Goal: Information Seeking & Learning: Check status

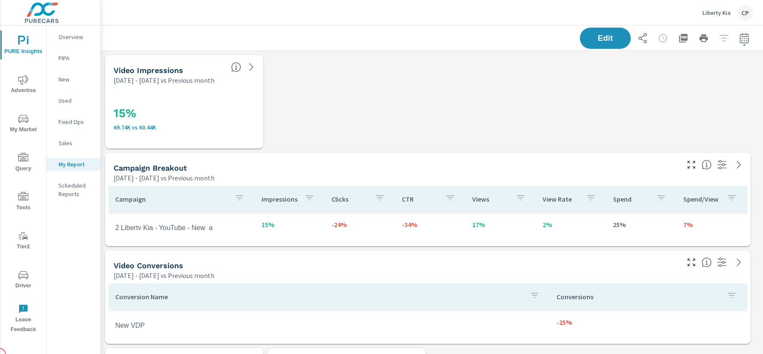
scroll to position [4700, 670]
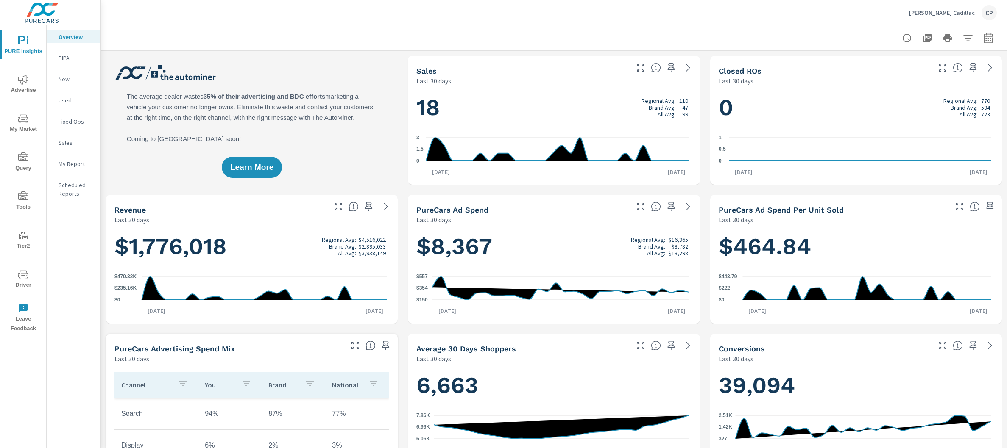
scroll to position [0, 0]
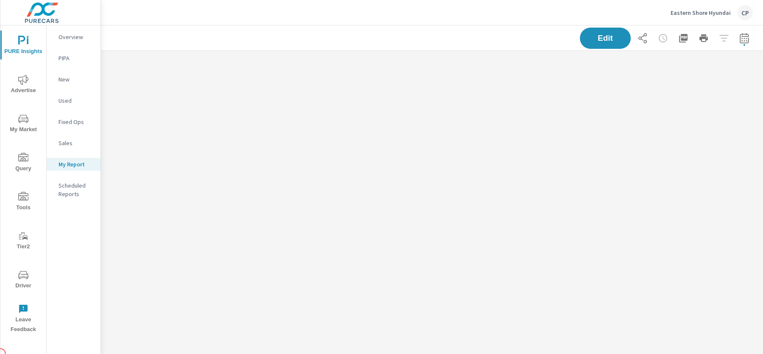
scroll to position [368, 670]
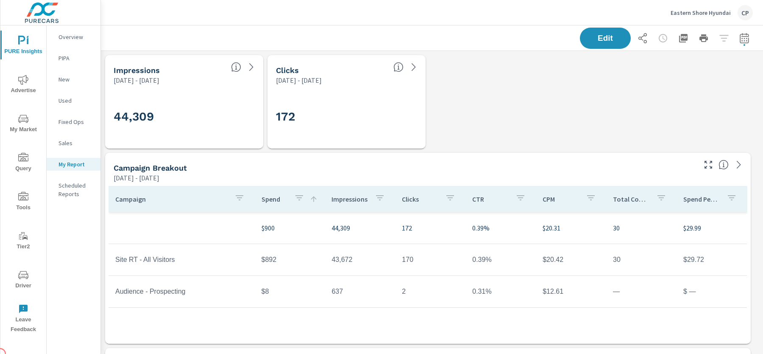
scroll to position [32, 0]
